Goal: Entertainment & Leisure: Browse casually

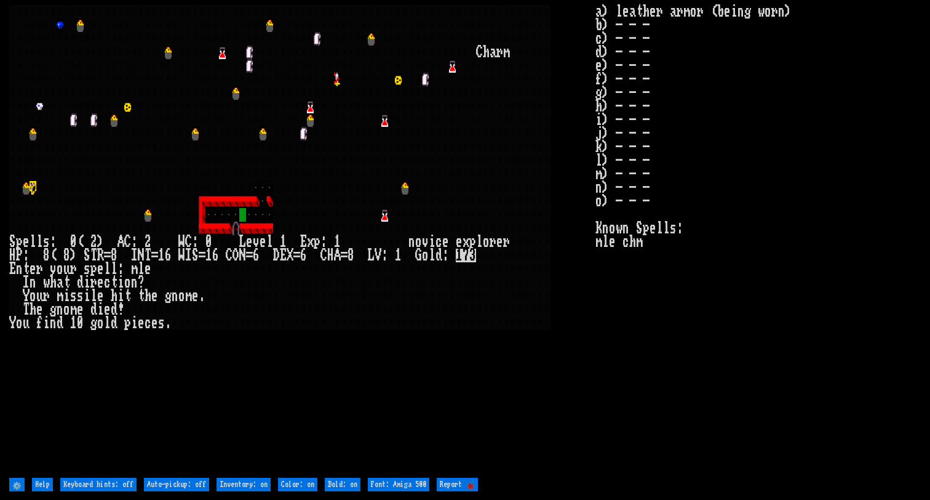
click at [596, 366] on stats "a) leather armor (being worn) b) - - - c) - - - d) - - - e) - - - f) - - - g) -…" at bounding box center [758, 239] width 325 height 469
